Goal: Task Accomplishment & Management: Manage account settings

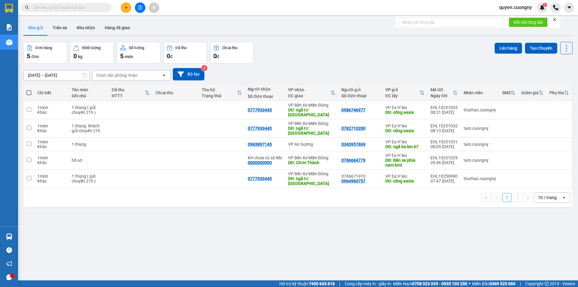
click at [39, 74] on input "[DATE] – [DATE]" at bounding box center [57, 75] width 66 height 10
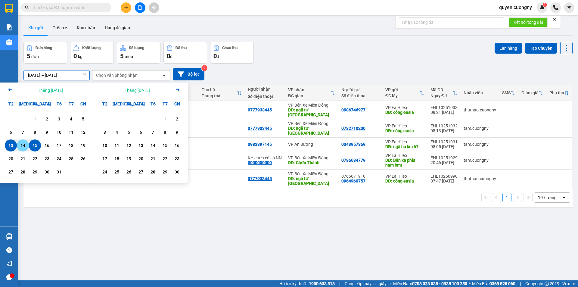
click at [22, 144] on div "14" at bounding box center [23, 145] width 8 height 7
type input "[DATE] – [DATE]"
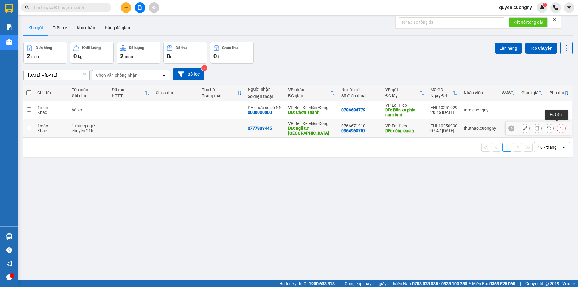
click at [559, 126] on icon at bounding box center [561, 128] width 4 height 4
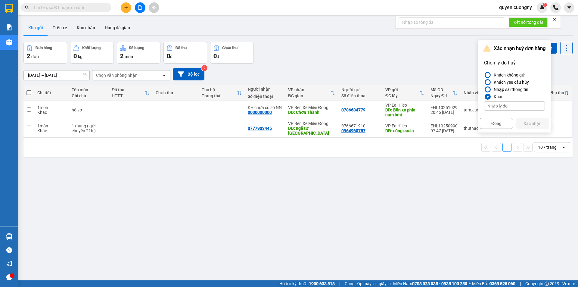
click at [508, 104] on input at bounding box center [514, 105] width 61 height 9
type input "gọi KH KNM"
click at [527, 124] on button "Xác nhận" at bounding box center [532, 123] width 33 height 11
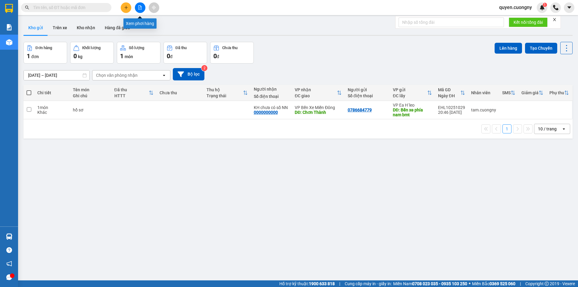
click at [140, 9] on icon "file-add" at bounding box center [140, 7] width 4 height 4
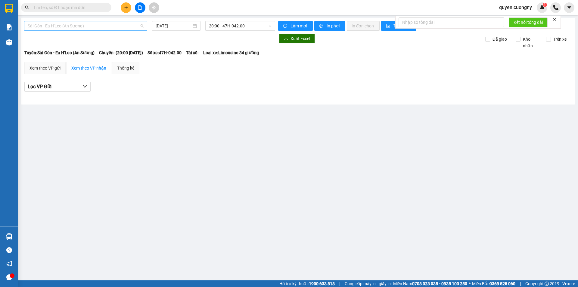
click at [79, 28] on span "Sài Gòn - Ea H'Leo (An Sương)" at bounding box center [86, 25] width 116 height 9
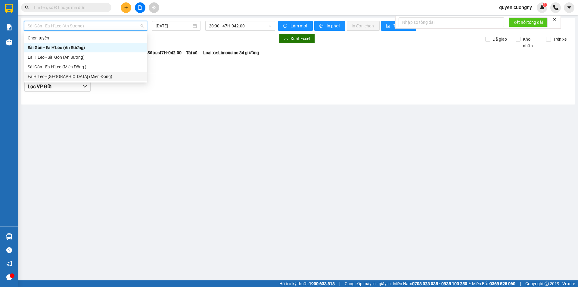
click at [54, 74] on div "Ea H`Leo - [GEOGRAPHIC_DATA] (Miền Đông)" at bounding box center [86, 76] width 116 height 7
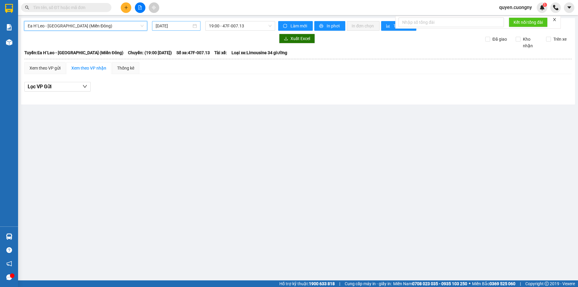
click at [158, 26] on input "[DATE]" at bounding box center [174, 26] width 36 height 7
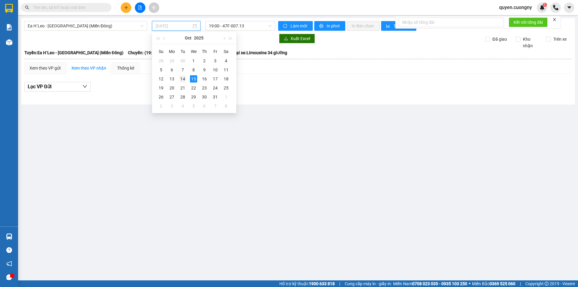
click at [181, 79] on div "14" at bounding box center [182, 78] width 7 height 7
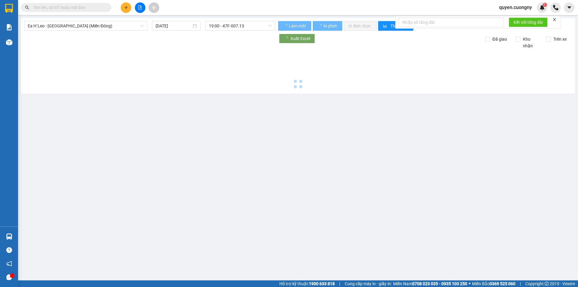
type input "[DATE]"
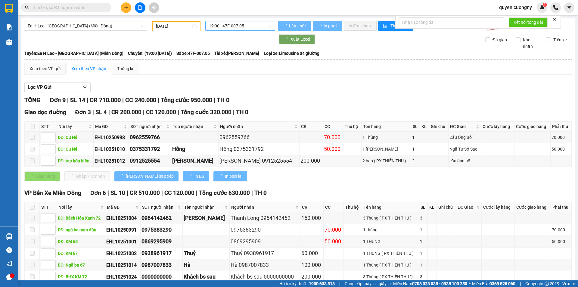
click at [233, 26] on span "19:00 - 47F-007.05" at bounding box center [240, 25] width 63 height 9
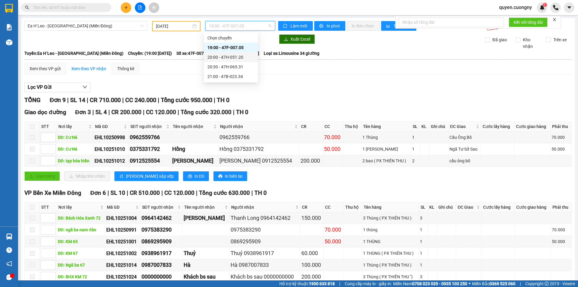
click at [230, 60] on div "20:00 - 47H-051.20" at bounding box center [230, 57] width 47 height 7
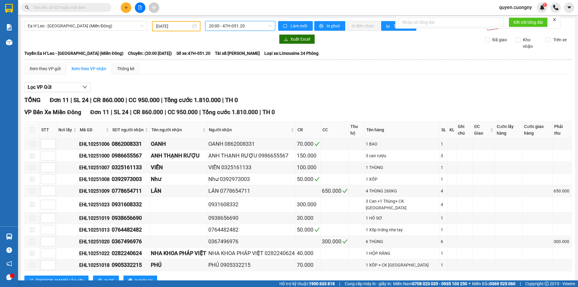
click at [238, 29] on span "20:00 - 47H-051.20" at bounding box center [240, 25] width 63 height 9
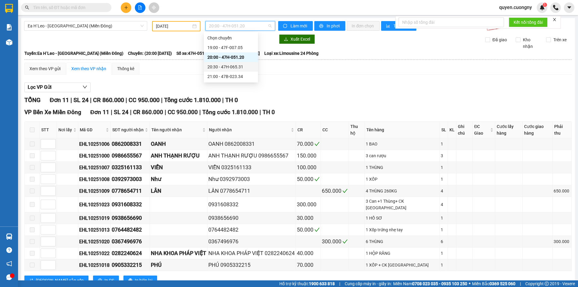
click at [234, 67] on div "20:30 - 47H-065.31" at bounding box center [230, 66] width 47 height 7
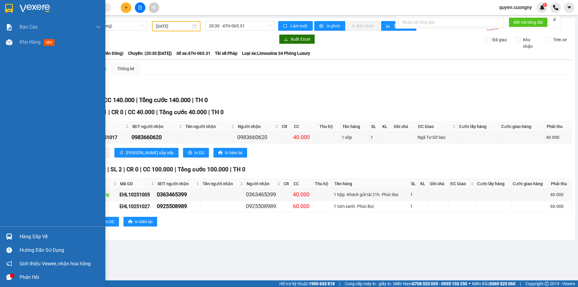
click at [5, 11] on img at bounding box center [9, 8] width 8 height 9
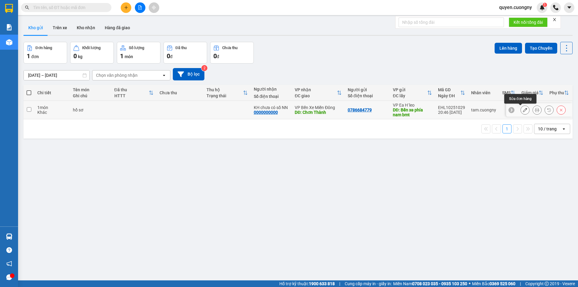
click at [523, 110] on icon at bounding box center [525, 110] width 4 height 4
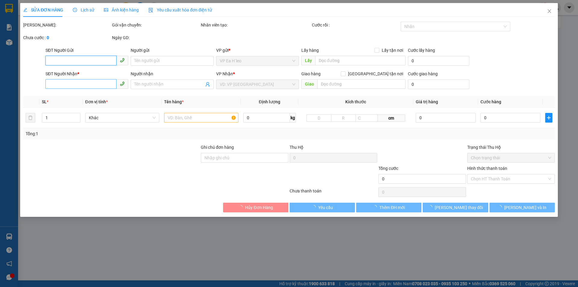
type input "0786684779"
type input "Bến xe phía nam bmt"
type input "0000000000"
type input "KH chưa có số NN"
type input "Chơn Thành"
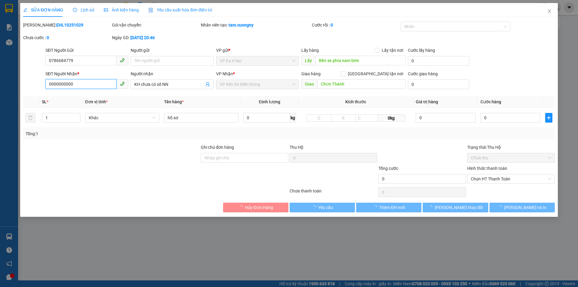
click at [83, 83] on input "0000000000" at bounding box center [80, 84] width 71 height 10
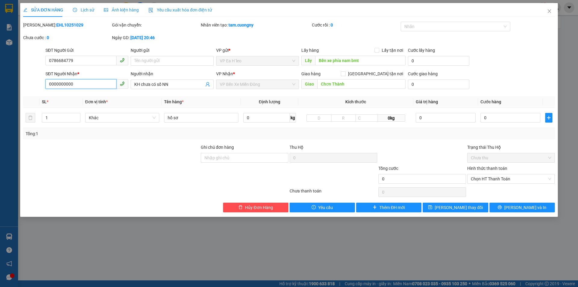
click at [83, 83] on input "0000000000" at bounding box center [80, 84] width 71 height 10
type input "0916788272"
click at [176, 85] on span "KH chưa có số NN" at bounding box center [172, 84] width 83 height 10
click at [176, 85] on input "KH chưa có số NN" at bounding box center [168, 84] width 69 height 7
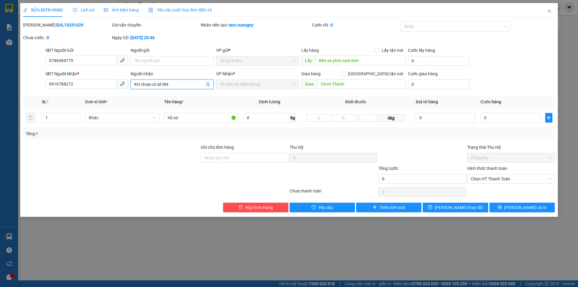
click at [176, 85] on input "KH chưa có số NN" at bounding box center [168, 84] width 69 height 7
click at [502, 115] on input "0" at bounding box center [510, 118] width 60 height 10
type input "3"
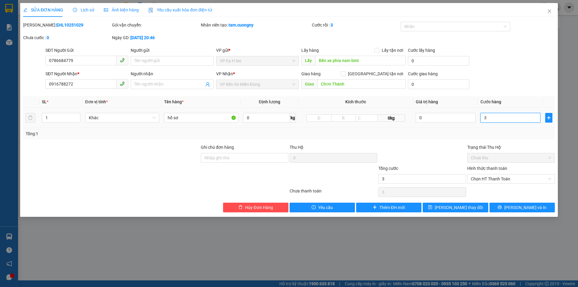
type input "30"
type input "300"
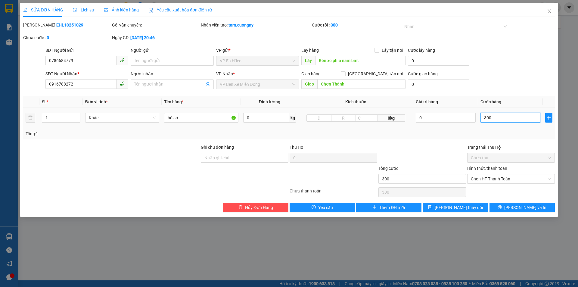
type input "3.000"
type input "30.000"
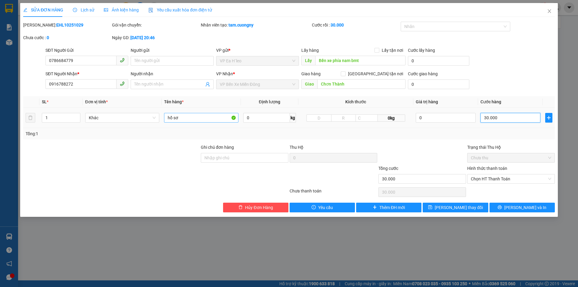
type input "30.000"
click at [200, 121] on input "hồ sơ" at bounding box center [201, 118] width 74 height 10
click at [196, 118] on input "hồ sơ" at bounding box center [201, 118] width 74 height 10
click at [482, 178] on span "Chọn HT Thanh Toán" at bounding box center [511, 178] width 80 height 9
type input "hồ sơ ( PX THIÊN THU )"
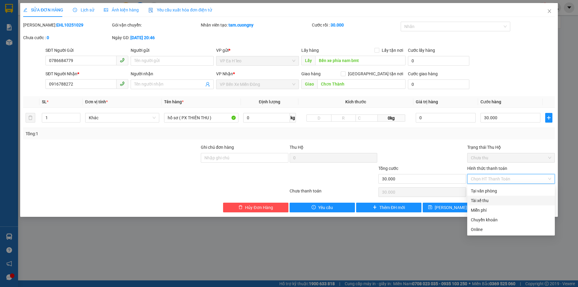
click at [479, 199] on div "Tài xế thu" at bounding box center [511, 200] width 80 height 7
type input "0"
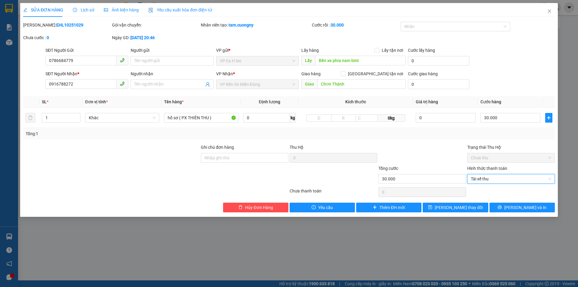
click at [450, 156] on div at bounding box center [422, 154] width 89 height 21
click at [452, 208] on span "[PERSON_NAME] thay đổi" at bounding box center [458, 207] width 48 height 7
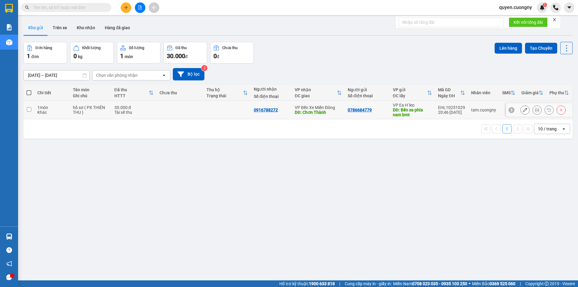
click at [201, 108] on td at bounding box center [179, 110] width 47 height 18
checkbox input "true"
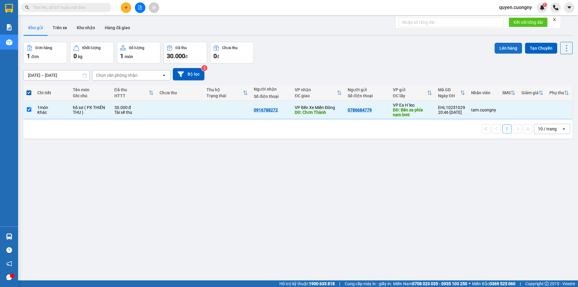
click at [497, 45] on button "Lên hàng" at bounding box center [507, 48] width 27 height 11
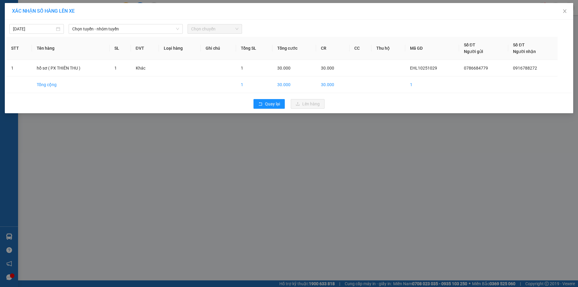
click at [8, 30] on div "[DATE]" at bounding box center [36, 29] width 59 height 10
click at [16, 26] on input "[DATE]" at bounding box center [34, 29] width 42 height 7
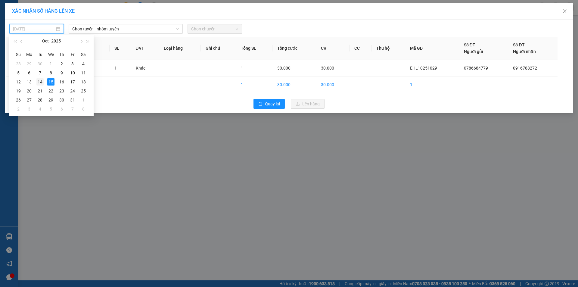
click at [41, 79] on div "14" at bounding box center [39, 81] width 7 height 7
type input "[DATE]"
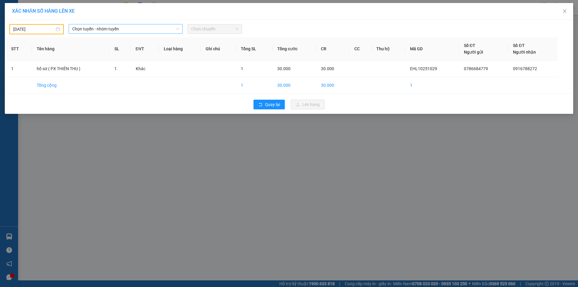
click at [110, 28] on span "Chọn tuyến - nhóm tuyến" at bounding box center [125, 28] width 107 height 9
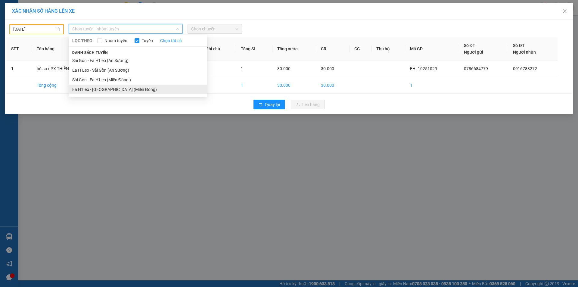
click at [100, 87] on li "Ea H`Leo - [GEOGRAPHIC_DATA] (Miền Đông)" at bounding box center [138, 90] width 138 height 10
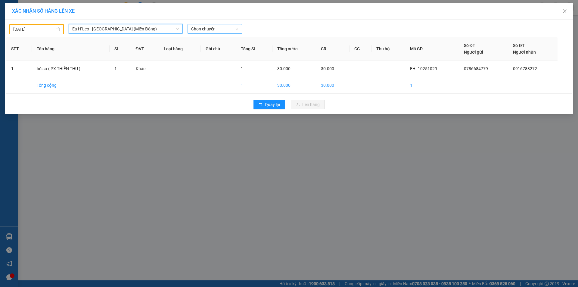
click at [206, 24] on span "Chọn chuyến" at bounding box center [214, 28] width 47 height 9
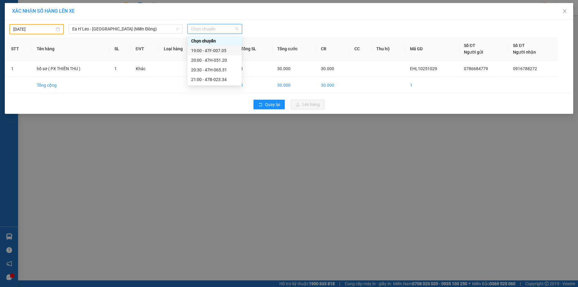
click at [211, 49] on div "19:00 - 47F-007.05" at bounding box center [214, 50] width 47 height 7
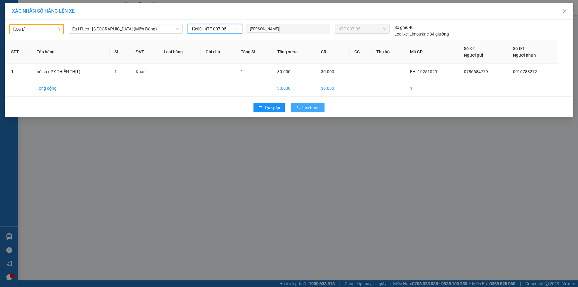
click at [305, 109] on span "Lên hàng" at bounding box center [310, 107] width 17 height 7
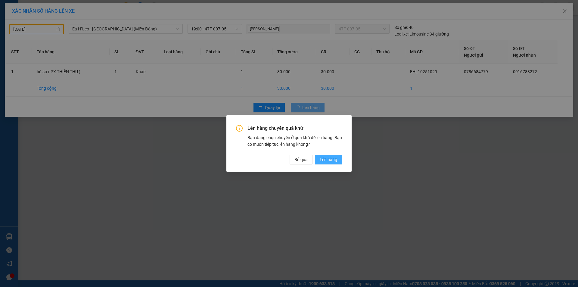
click at [328, 159] on span "Lên hàng" at bounding box center [328, 159] width 17 height 7
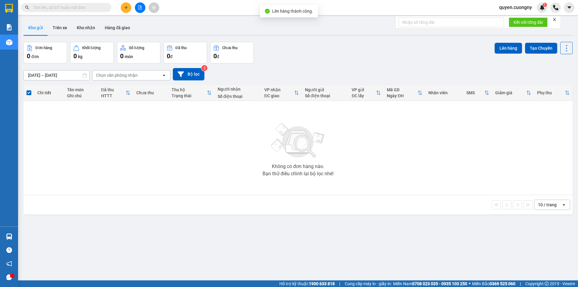
click at [36, 72] on input "[DATE] – [DATE]" at bounding box center [57, 75] width 66 height 10
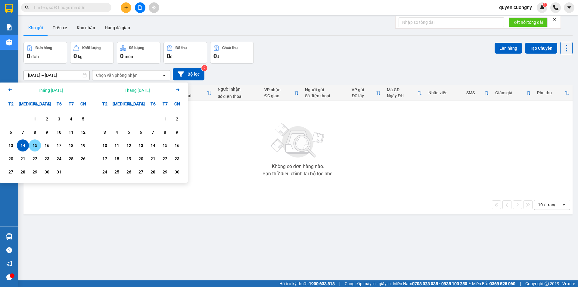
click at [37, 145] on div "15" at bounding box center [35, 145] width 8 height 7
type input "[DATE] – [DATE]"
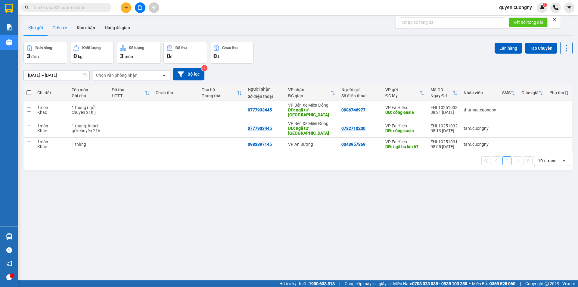
click at [64, 24] on button "Trên xe" at bounding box center [60, 27] width 24 height 14
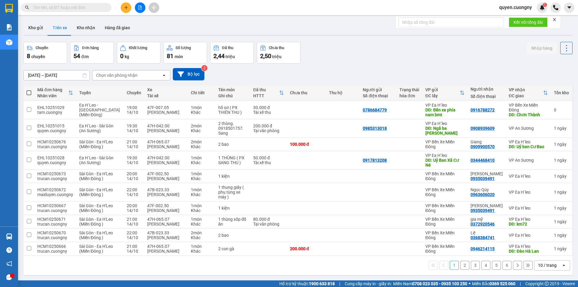
click at [26, 76] on input "[DATE] – [DATE]" at bounding box center [57, 75] width 66 height 10
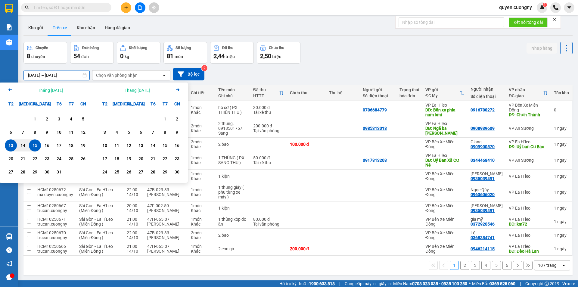
click at [14, 145] on div "13" at bounding box center [11, 145] width 8 height 7
click at [21, 145] on div "14" at bounding box center [23, 145] width 8 height 7
type input "[DATE] – [DATE]"
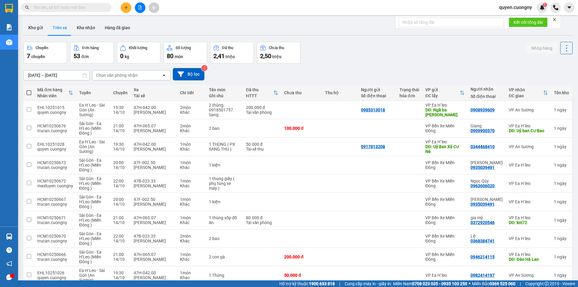
click at [113, 72] on div "Chọn văn phòng nhận" at bounding box center [117, 75] width 42 height 6
click at [113, 91] on div "VP Ea H`leo" at bounding box center [131, 87] width 78 height 11
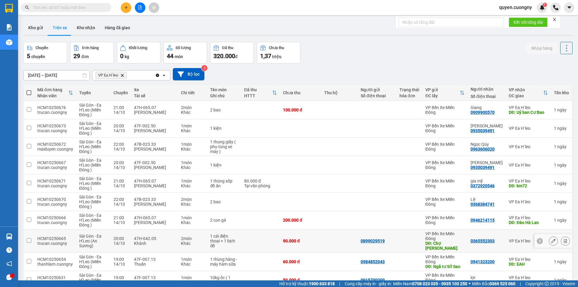
scroll to position [29, 0]
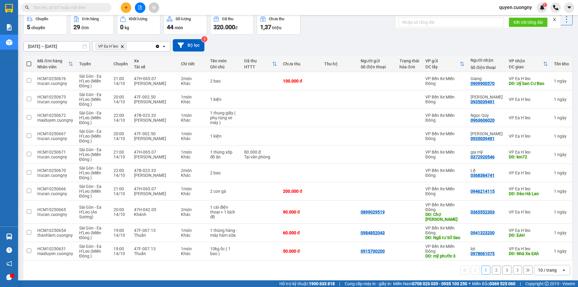
click at [539, 267] on div "10 / trang" at bounding box center [547, 270] width 19 height 6
click at [542, 247] on div "100 / trang" at bounding box center [547, 251] width 36 height 11
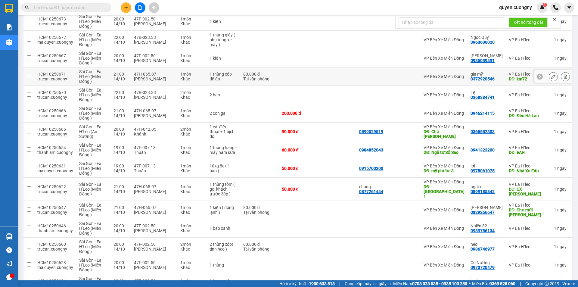
scroll to position [0, 0]
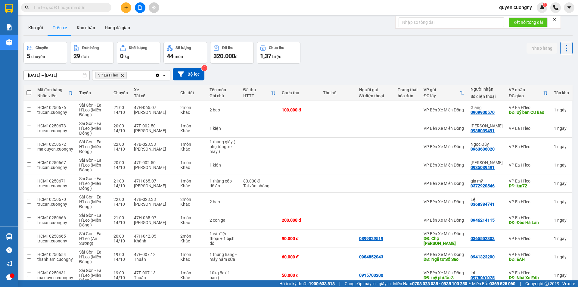
click at [27, 92] on span at bounding box center [28, 92] width 5 height 5
click at [29, 90] on input "checkbox" at bounding box center [29, 90] width 0 height 0
checkbox input "true"
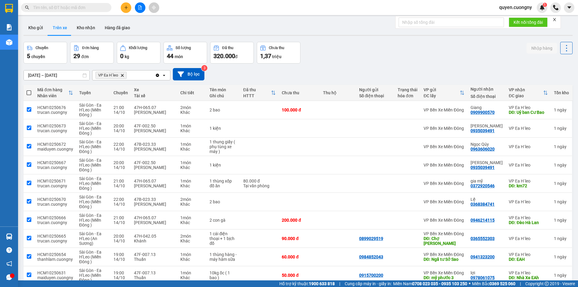
checkbox input "true"
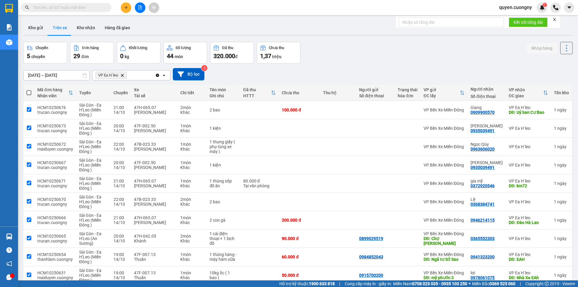
checkbox input "true"
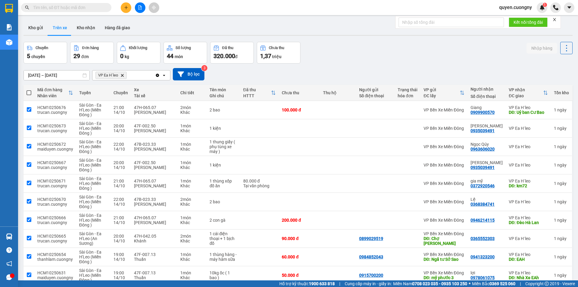
checkbox input "true"
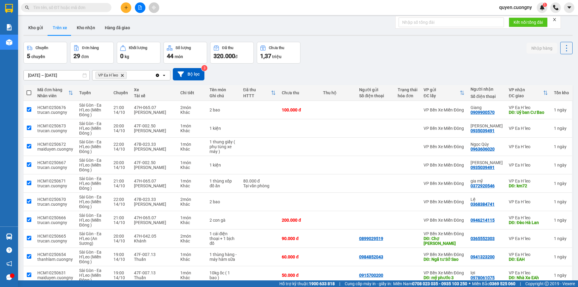
checkbox input "true"
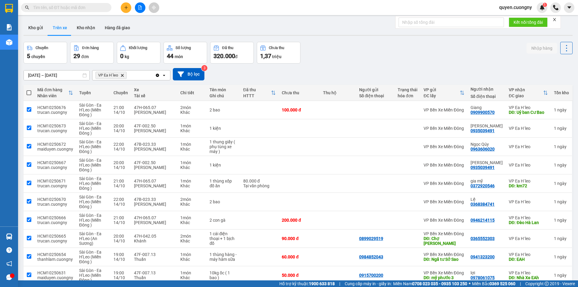
checkbox input "true"
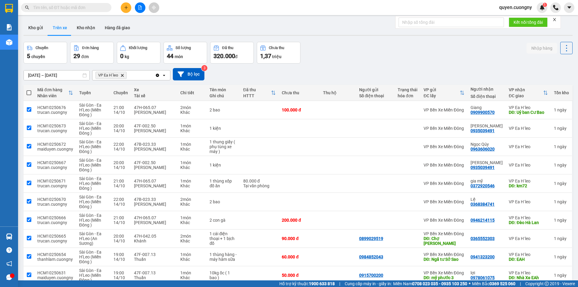
checkbox input "true"
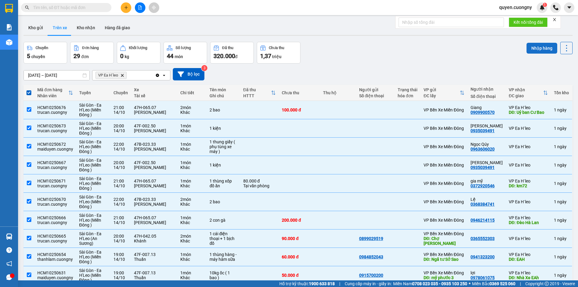
click at [536, 45] on button "Nhập hàng" at bounding box center [541, 48] width 31 height 11
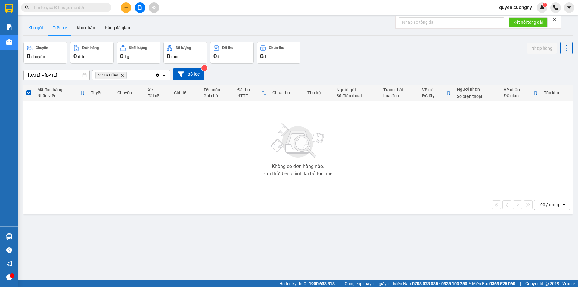
click at [37, 28] on button "Kho gửi" at bounding box center [35, 27] width 24 height 14
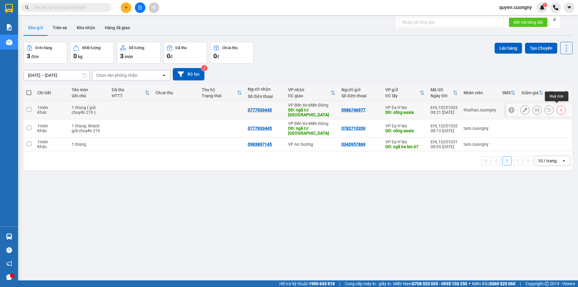
click at [559, 108] on icon at bounding box center [561, 110] width 4 height 4
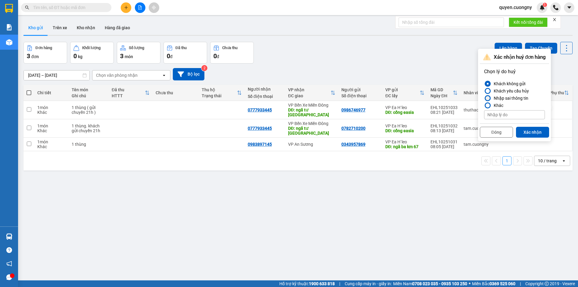
click at [487, 98] on div at bounding box center [487, 98] width 4 height 4
click at [484, 98] on input "Nhập sai thông tin" at bounding box center [484, 98] width 0 height 0
click at [495, 113] on input at bounding box center [514, 114] width 61 height 9
type input "TRÙNG"
click at [535, 133] on button "Xác nhận" at bounding box center [532, 132] width 33 height 11
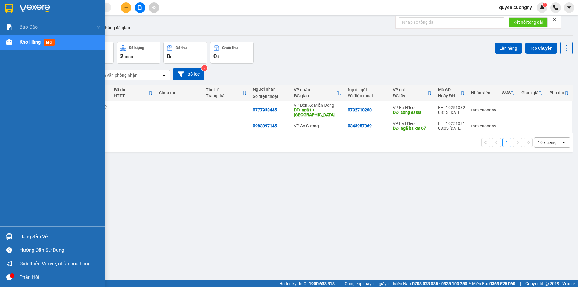
click at [17, 8] on div at bounding box center [52, 10] width 105 height 20
